Goal: Task Accomplishment & Management: Use online tool/utility

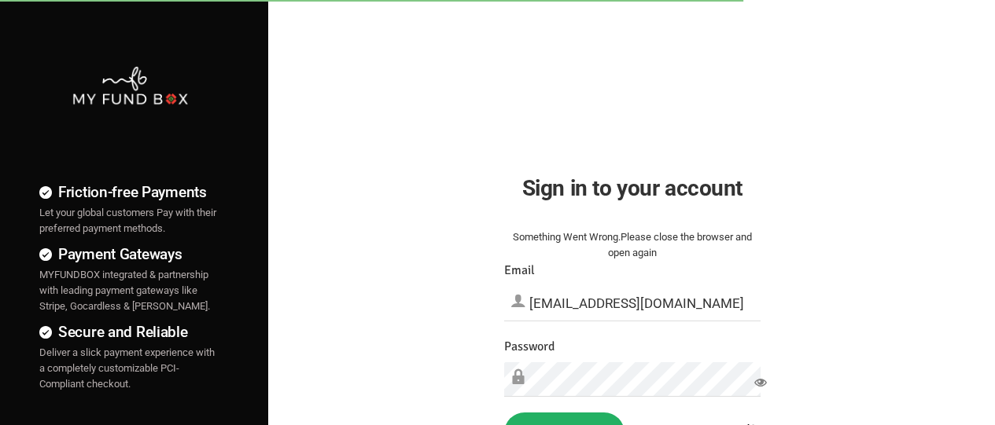
click at [564, 419] on button "Sign in" at bounding box center [564, 433] width 120 height 41
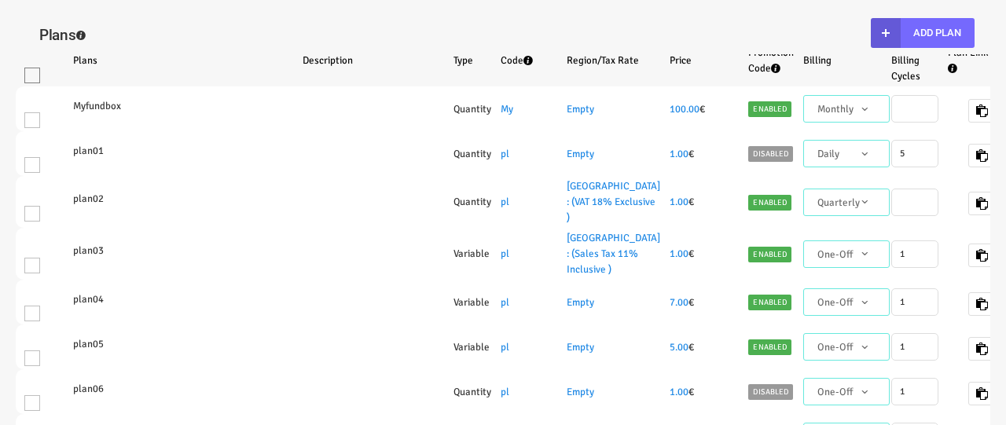
select select "100"
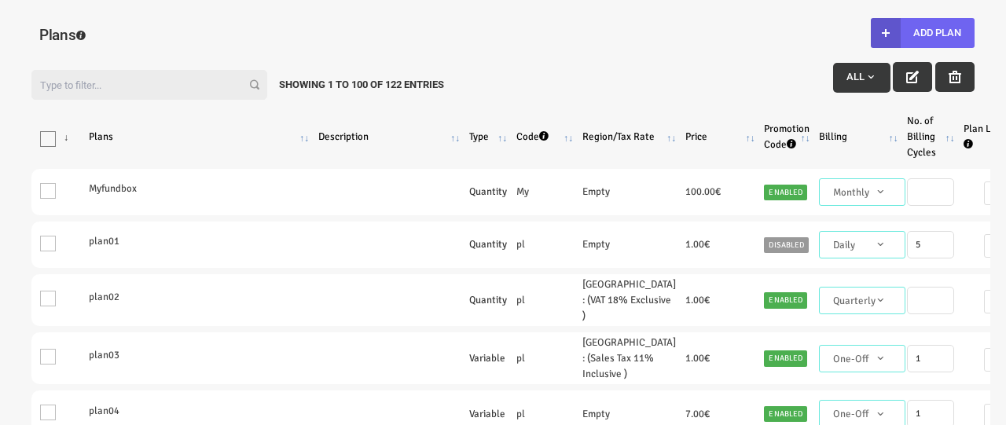
click at [922, 33] on button "Add Plan" at bounding box center [923, 33] width 104 height 30
type input "100"
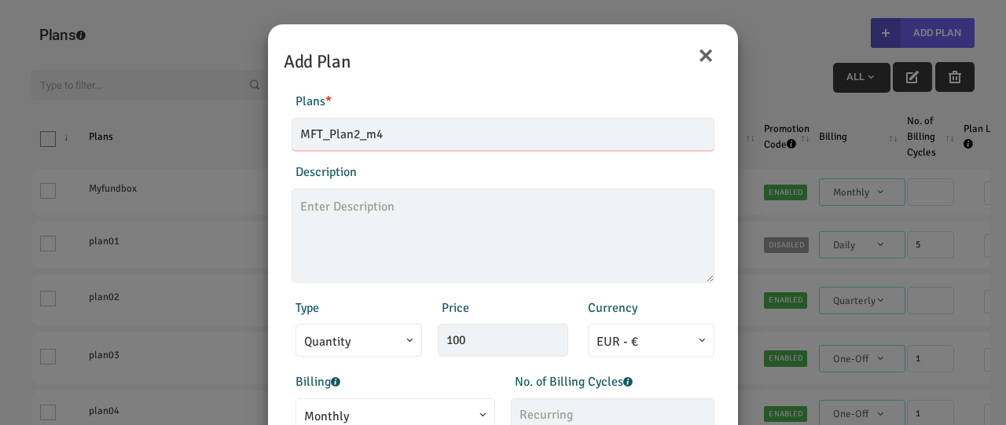
type input "MFT_Plan2_m4"
type textarea "MFT_Plan2_description"
click at [393, 411] on span "Monthly" at bounding box center [395, 417] width 182 height 20
type input "99.00"
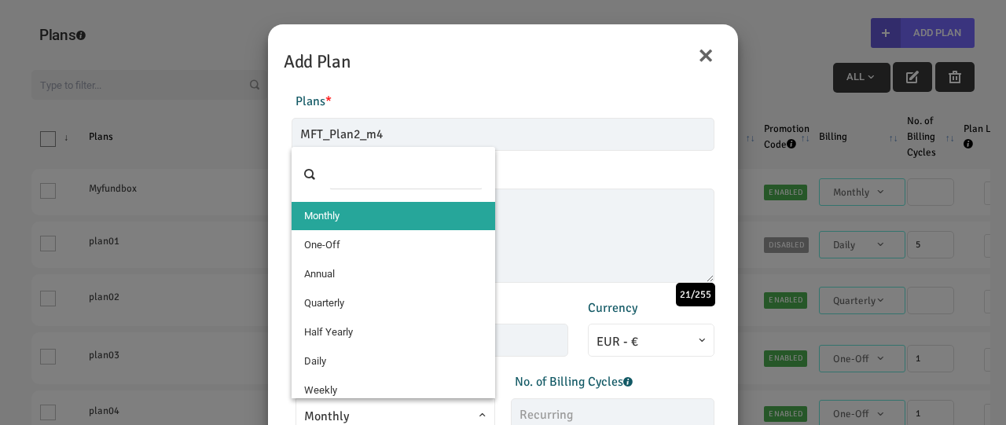
select select "4"
type input "1"
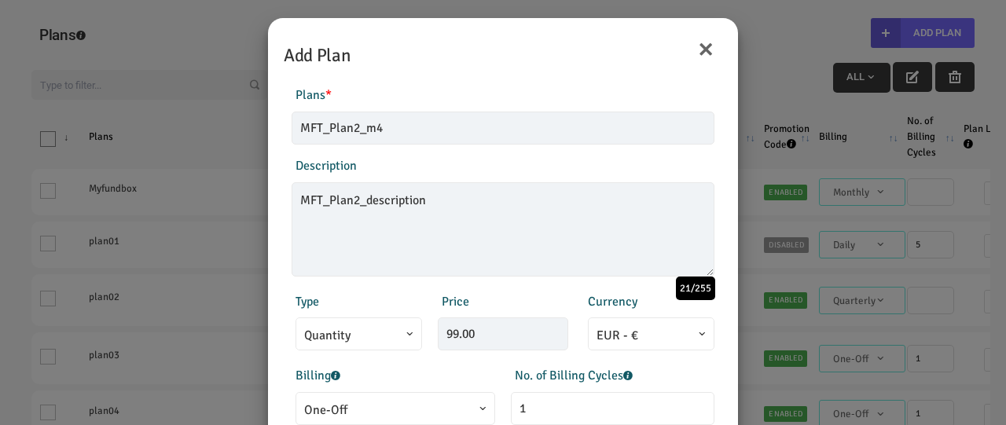
scroll to position [348, 0]
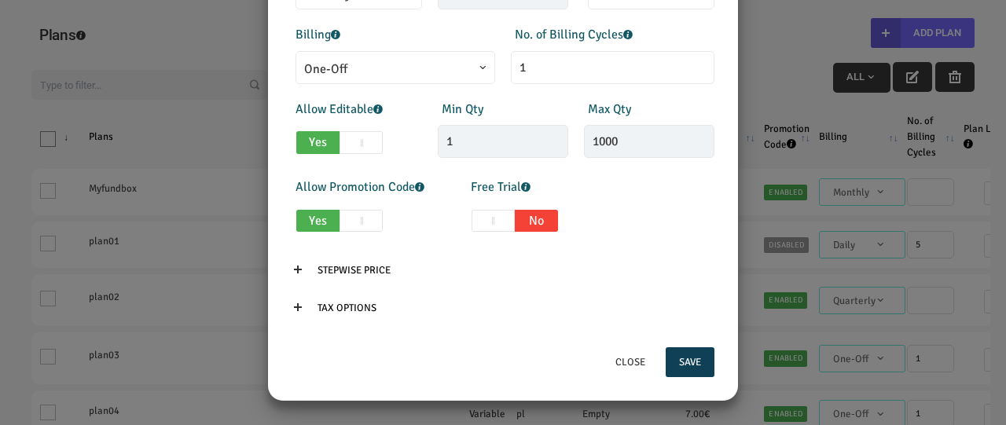
click at [690, 362] on button "Save" at bounding box center [690, 363] width 49 height 30
